Goal: Navigation & Orientation: Find specific page/section

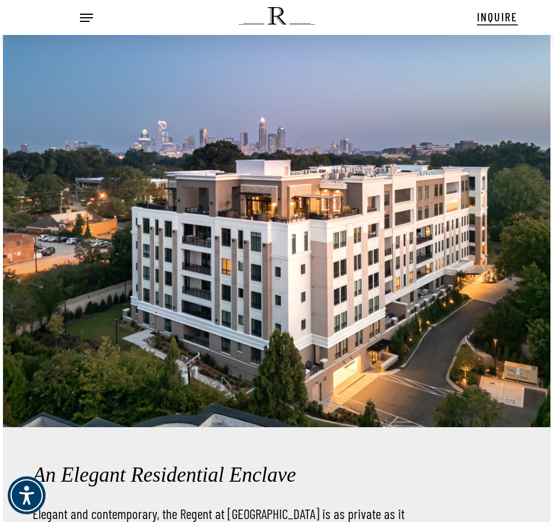
scroll to position [1718, 0]
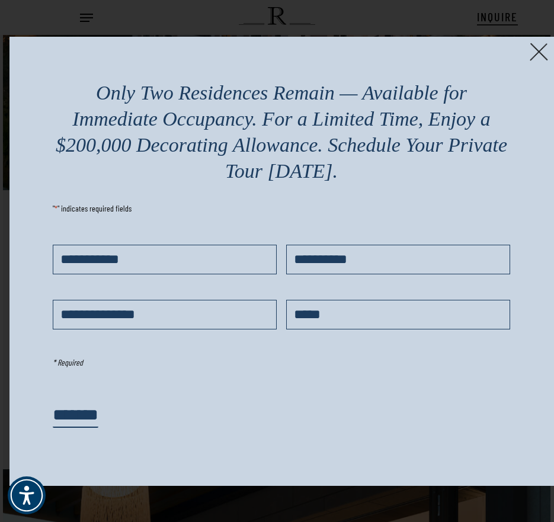
click at [534, 55] on img at bounding box center [539, 52] width 18 height 18
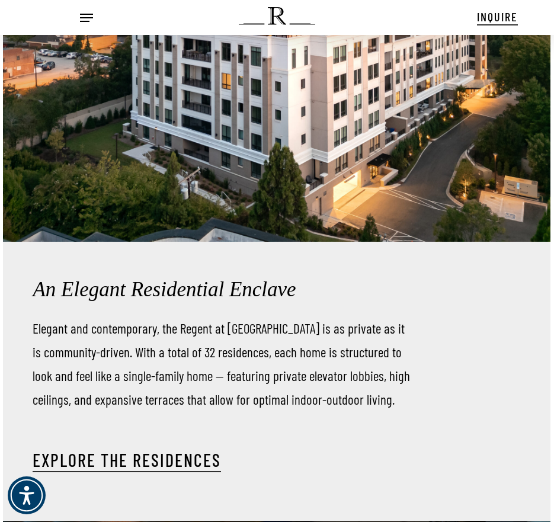
scroll to position [1659, 0]
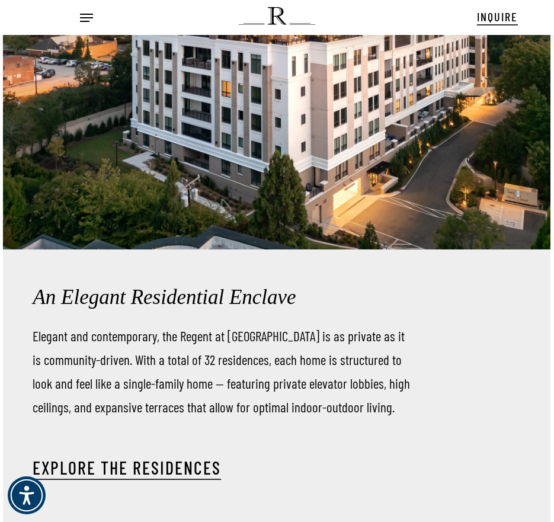
click at [83, 17] on span "Navigation Menu" at bounding box center [86, 18] width 13 height 12
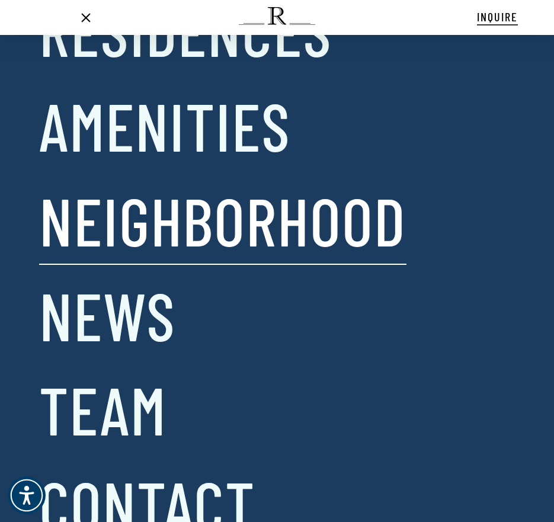
scroll to position [0, 0]
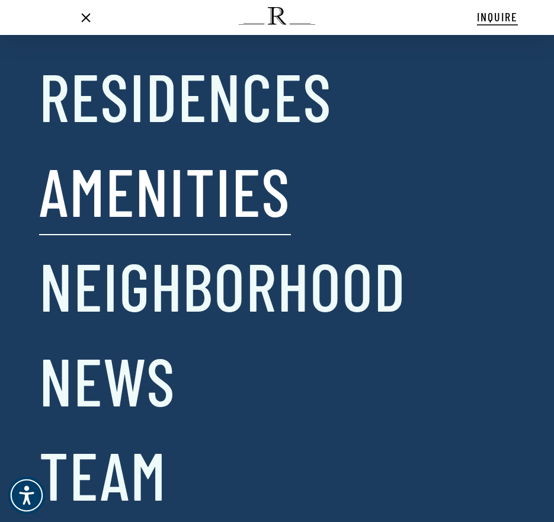
click at [155, 196] on link "Amenities" at bounding box center [165, 191] width 252 height 86
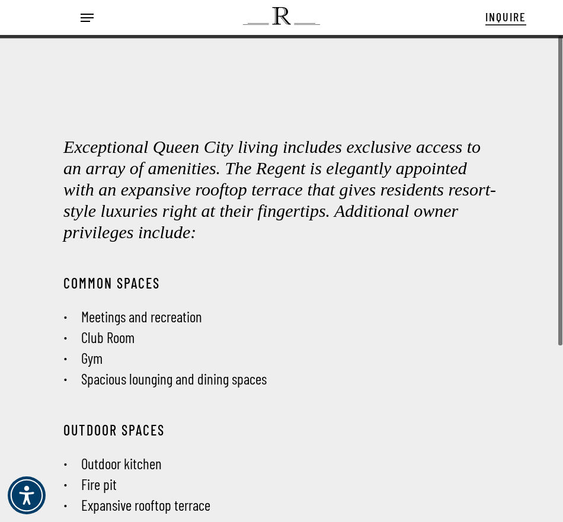
click at [238, 178] on h2 "Exceptional Queen City living includes exclusive access to an array of amenitie…" at bounding box center [281, 189] width 436 height 107
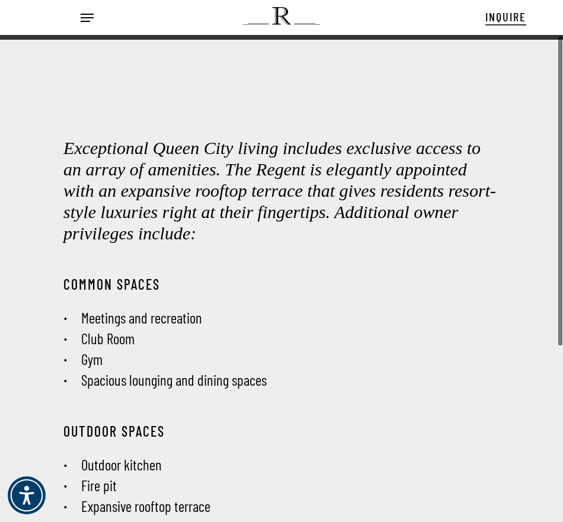
click at [268, 183] on h2 "Exceptional Queen City living includes exclusive access to an array of amenitie…" at bounding box center [281, 190] width 436 height 107
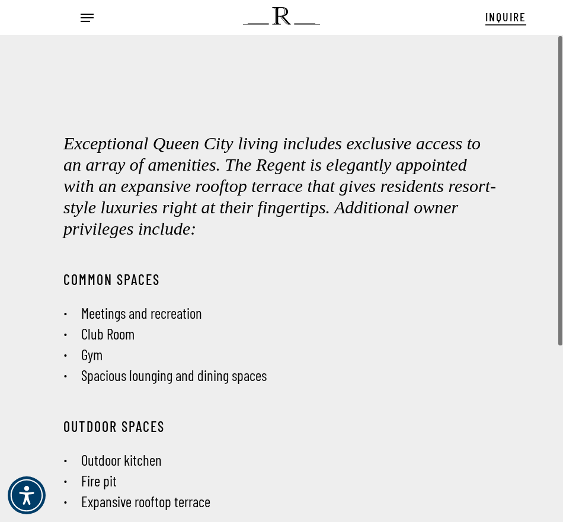
click at [120, 220] on h2 "Exceptional Queen City living includes exclusive access to an array of amenitie…" at bounding box center [281, 186] width 436 height 107
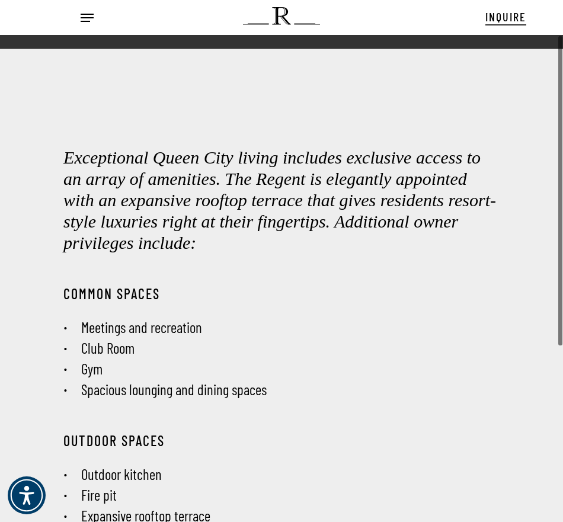
click at [336, 209] on h2 "Exceptional Queen City living includes exclusive access to an array of amenitie…" at bounding box center [281, 200] width 436 height 107
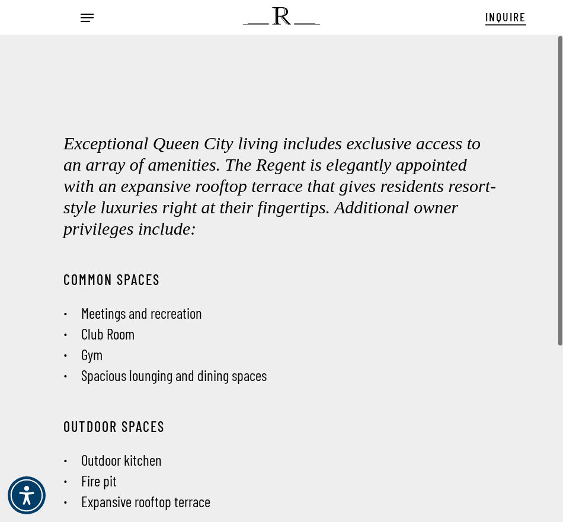
click at [126, 321] on li "Meetings and recreation" at bounding box center [281, 313] width 436 height 21
click at [152, 320] on li "Meetings and recreation" at bounding box center [281, 313] width 436 height 21
click at [146, 388] on div "COMMON SPACES Meetings and [GEOGRAPHIC_DATA] Gym Spacious lounging and dining s…" at bounding box center [281, 337] width 445 height 132
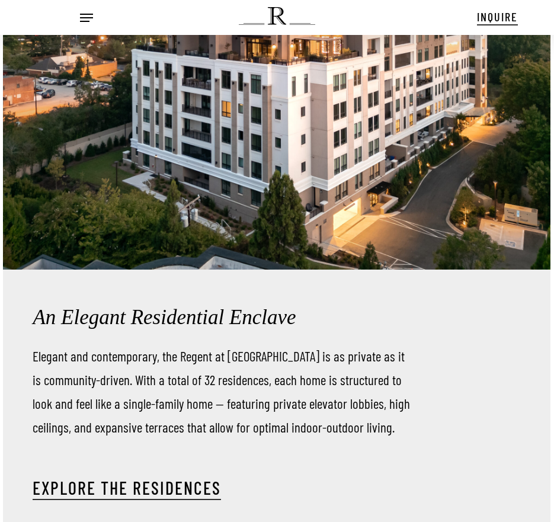
scroll to position [1659, 0]
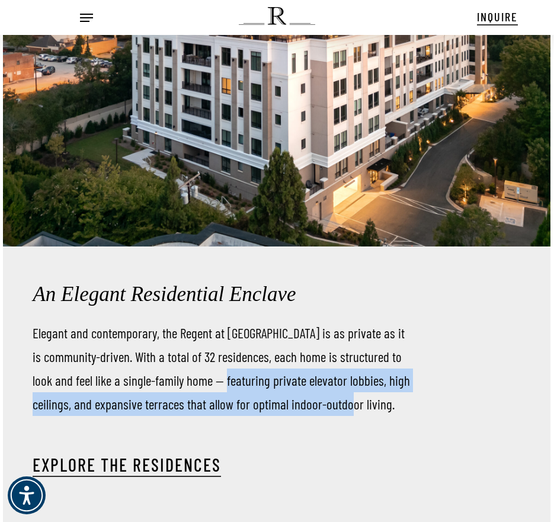
drag, startPoint x: 380, startPoint y: 381, endPoint x: 242, endPoint y: 362, distance: 139.3
click at [242, 362] on p "Elegant and contemporary, the Regent at Eastover is as private as it is communi…" at bounding box center [222, 368] width 379 height 95
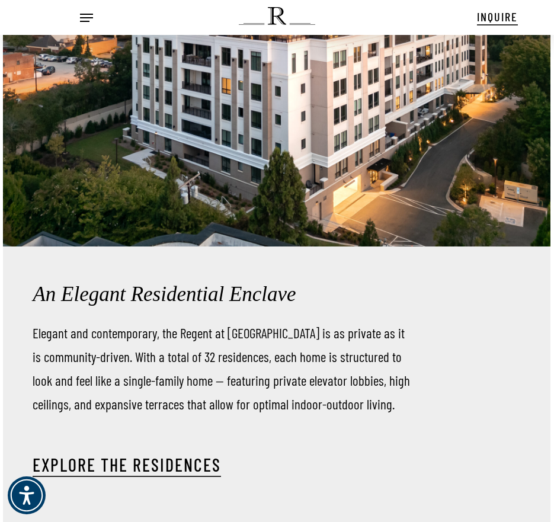
click at [94, 321] on p "Elegant and contemporary, the Regent at Eastover is as private as it is communi…" at bounding box center [222, 368] width 379 height 95
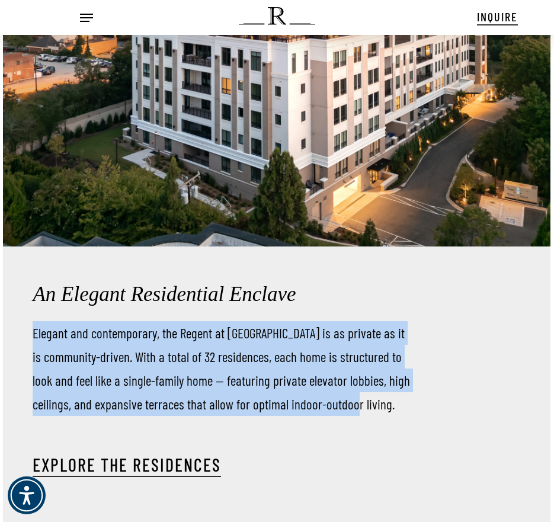
drag, startPoint x: 24, startPoint y: 308, endPoint x: 381, endPoint y: 387, distance: 365.4
click at [381, 387] on div "An Elegant Residential Enclave Elegant and contemporary, the Regent at Eastover…" at bounding box center [262, 385] width 518 height 279
copy p "Elegant and contemporary, the Regent at Eastover is as private as it is communi…"
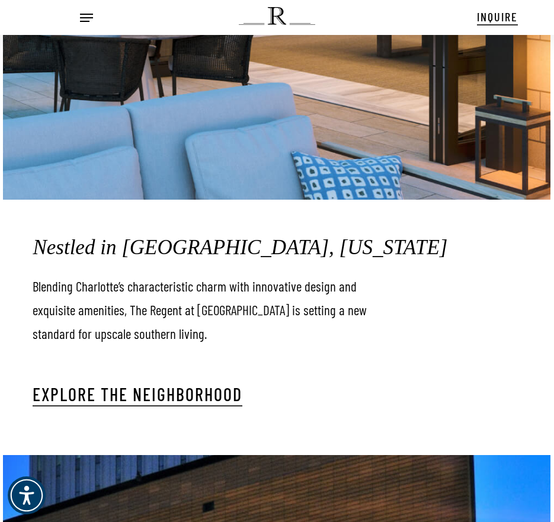
scroll to position [2429, 0]
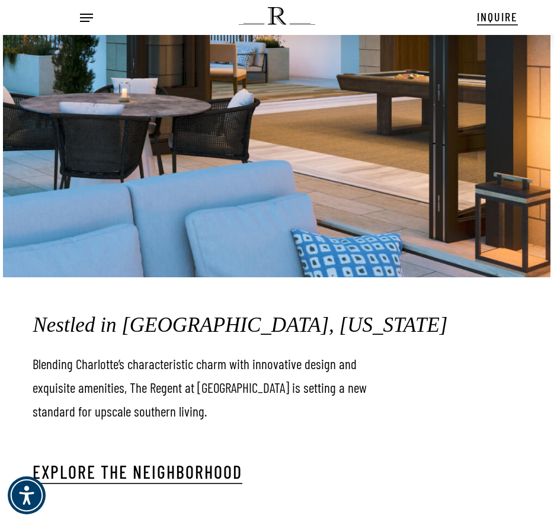
click at [82, 12] on span "Navigation Menu" at bounding box center [86, 18] width 13 height 12
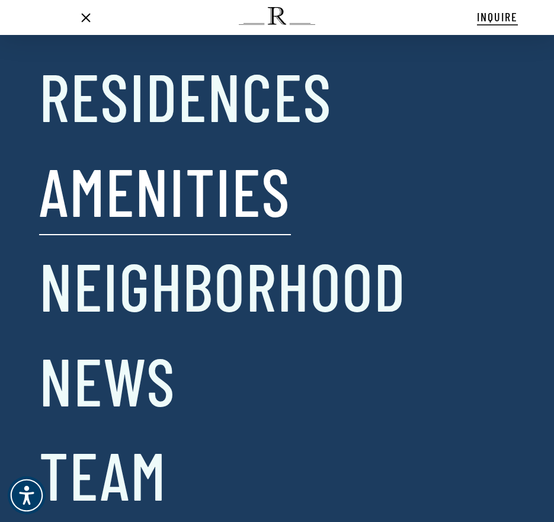
click at [105, 198] on link "Amenities" at bounding box center [165, 191] width 252 height 86
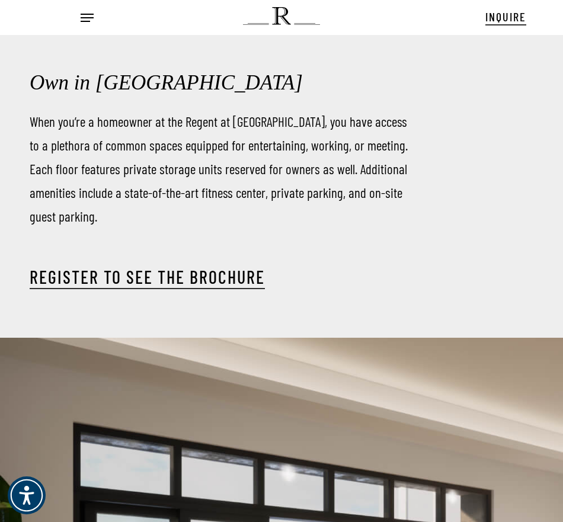
click at [398, 207] on div "Own in Eastover When you’re a homeowner at the Regent at Eastover, you have acc…" at bounding box center [281, 447] width 563 height 825
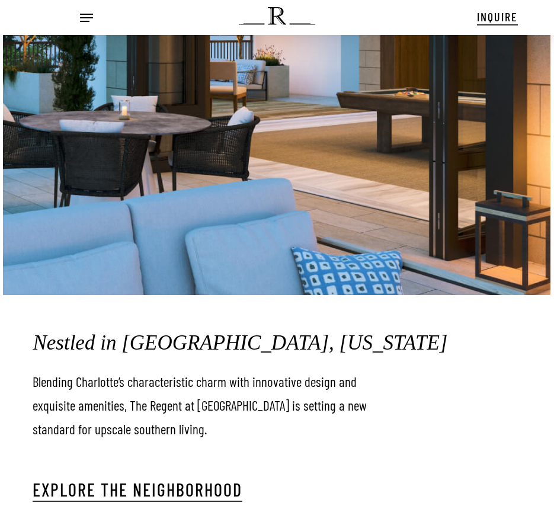
scroll to position [2429, 0]
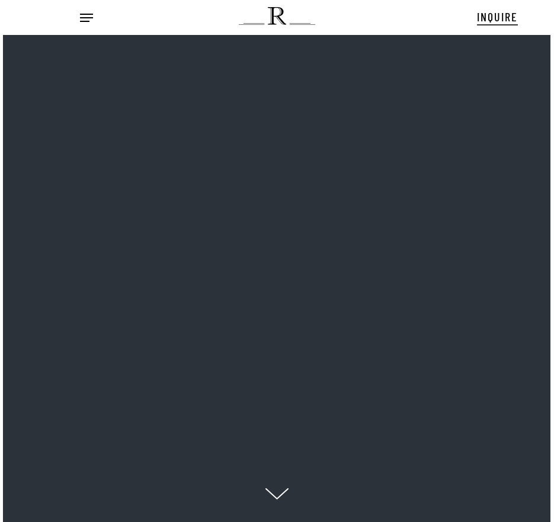
scroll to position [12, 184]
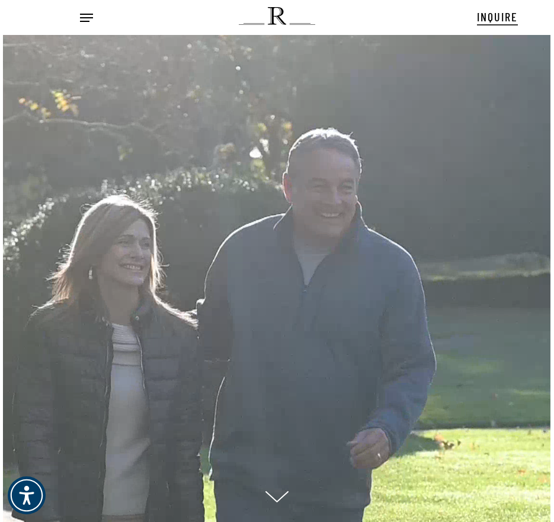
click at [87, 4] on div "Hit enter to search or ESC to close Close Search Menu INQUIRE Menu Menu No menu…" at bounding box center [277, 17] width 554 height 35
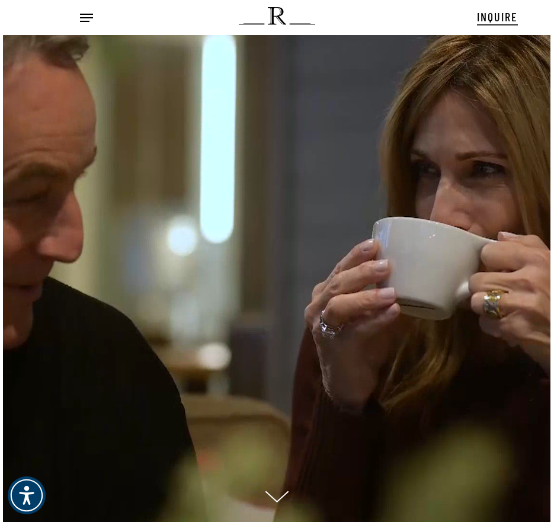
click at [86, 10] on div "Menu" at bounding box center [89, 17] width 19 height 21
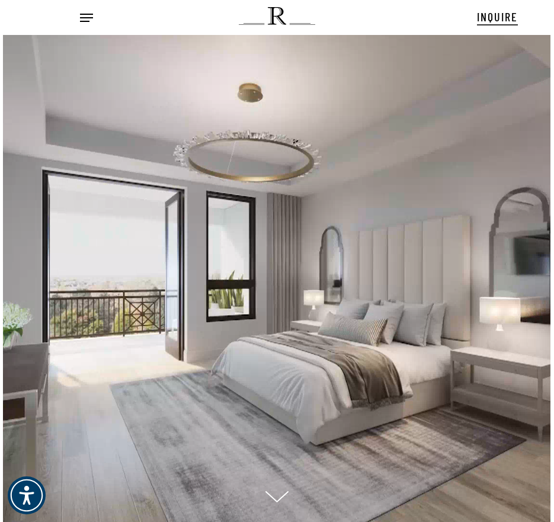
click at [85, 20] on span "Navigation Menu" at bounding box center [86, 18] width 13 height 12
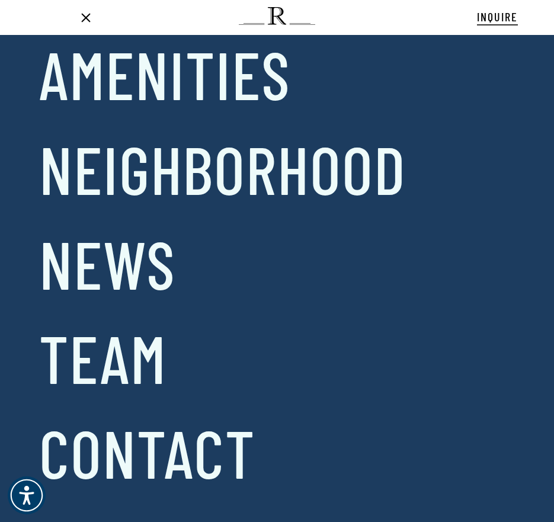
scroll to position [125, 0]
click at [139, 347] on link "Team" at bounding box center [102, 358] width 127 height 86
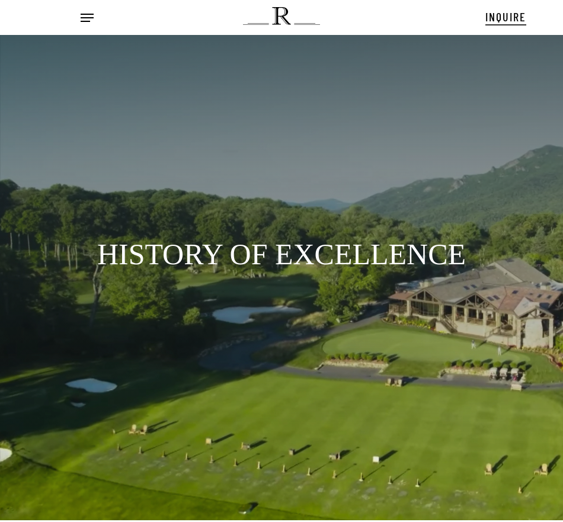
scroll to position [12, 174]
